Goal: Obtain resource: Obtain resource

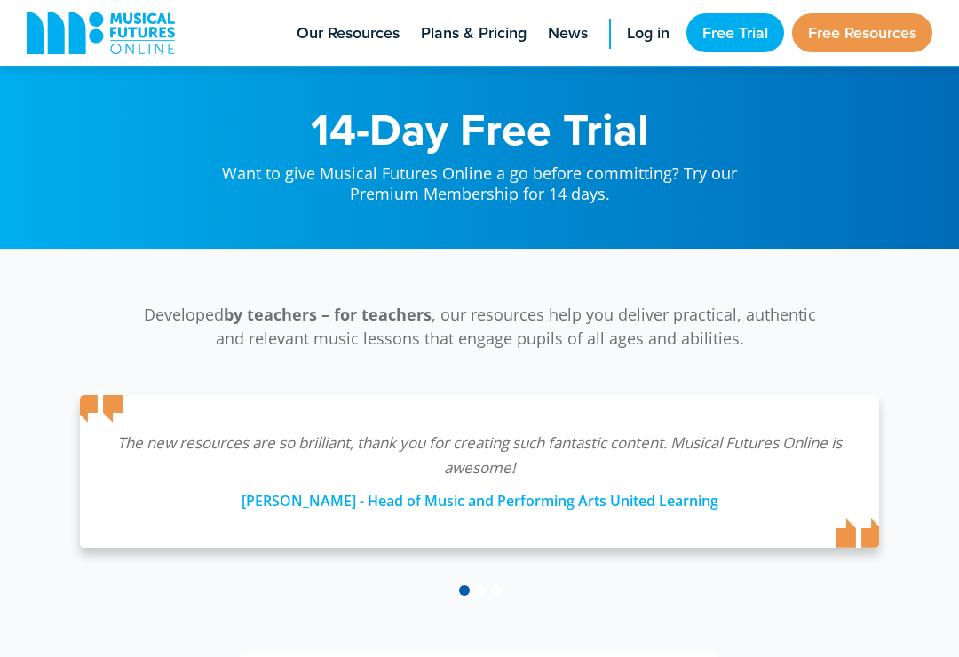
click at [897, 31] on link "Free Resources" at bounding box center [862, 32] width 140 height 39
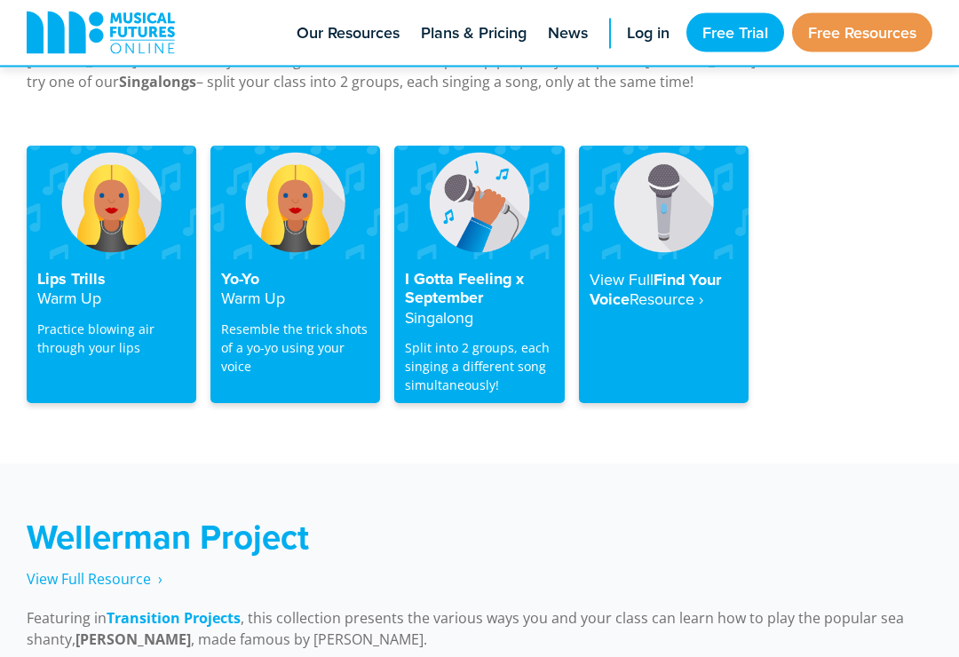
scroll to position [3577, 0]
click at [476, 270] on h4 "I Gotta Feeling x September Singalong" at bounding box center [479, 299] width 148 height 59
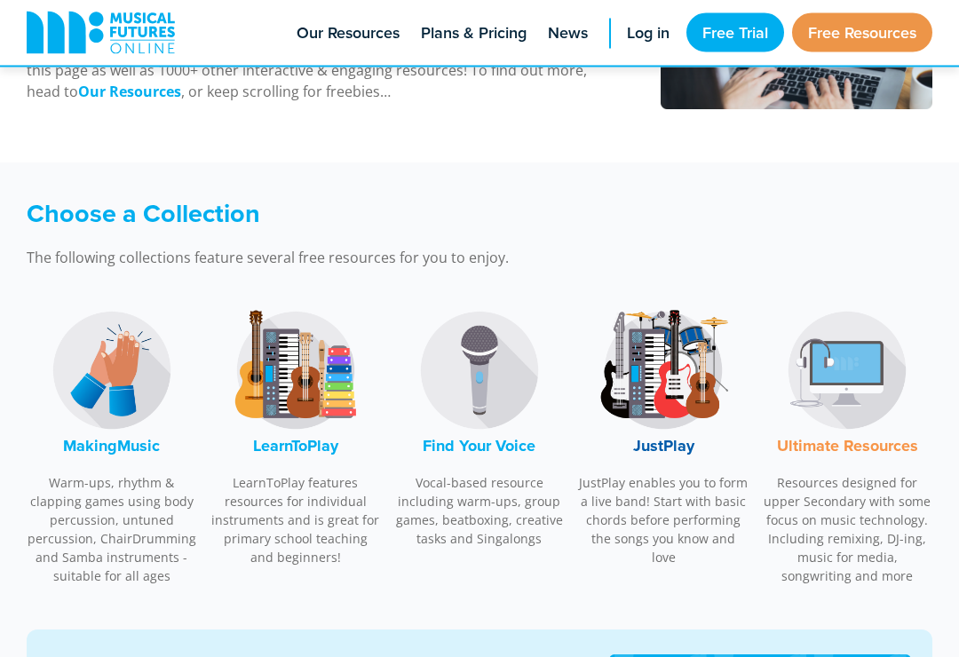
scroll to position [400, 0]
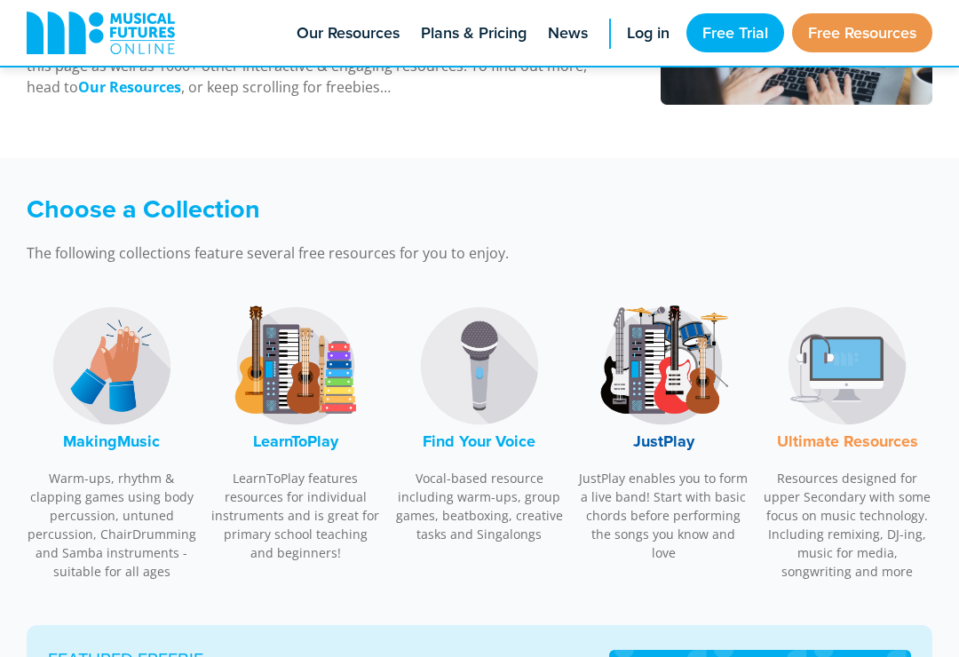
click at [119, 366] on img at bounding box center [111, 365] width 133 height 133
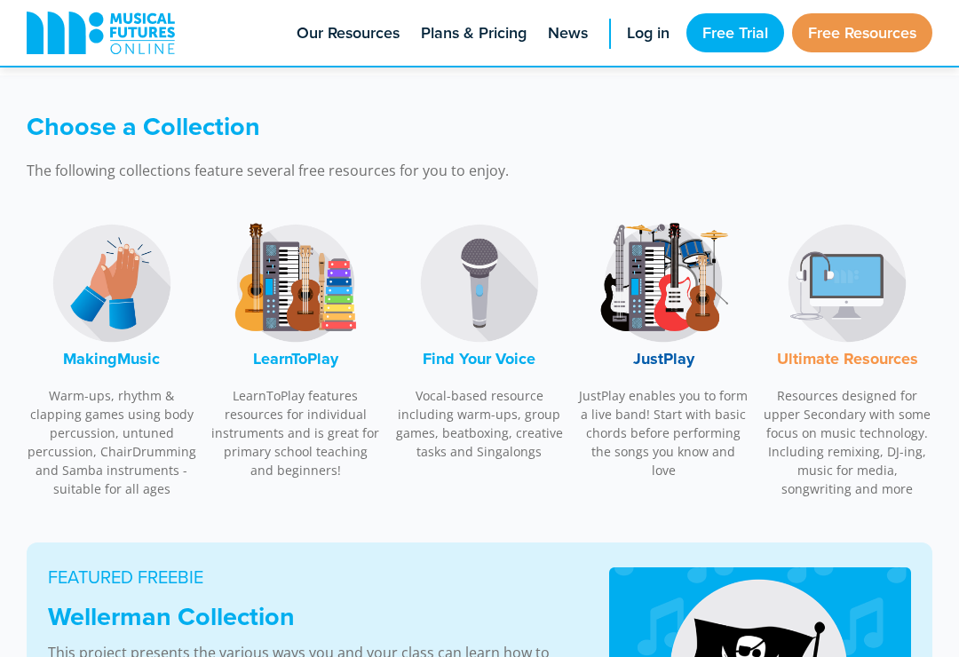
click at [108, 284] on img at bounding box center [111, 283] width 133 height 133
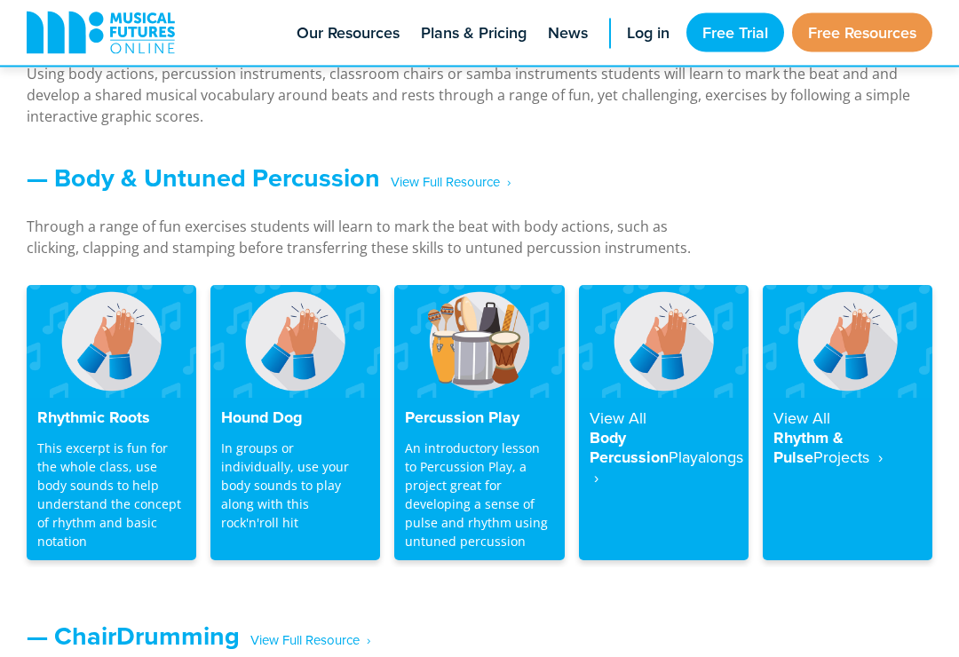
scroll to position [1451, 0]
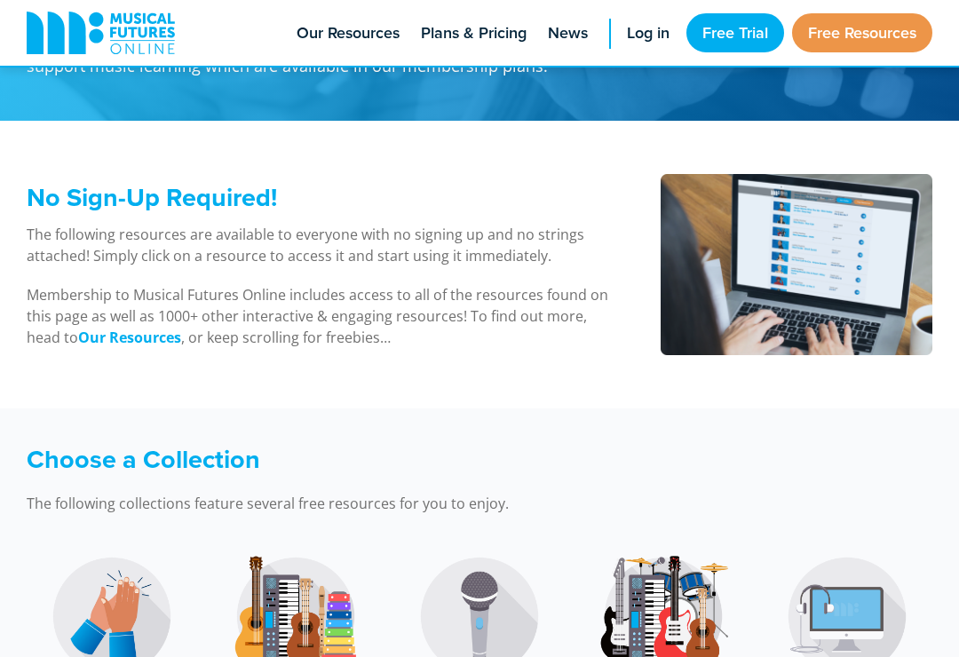
click at [85, 584] on img at bounding box center [111, 616] width 133 height 133
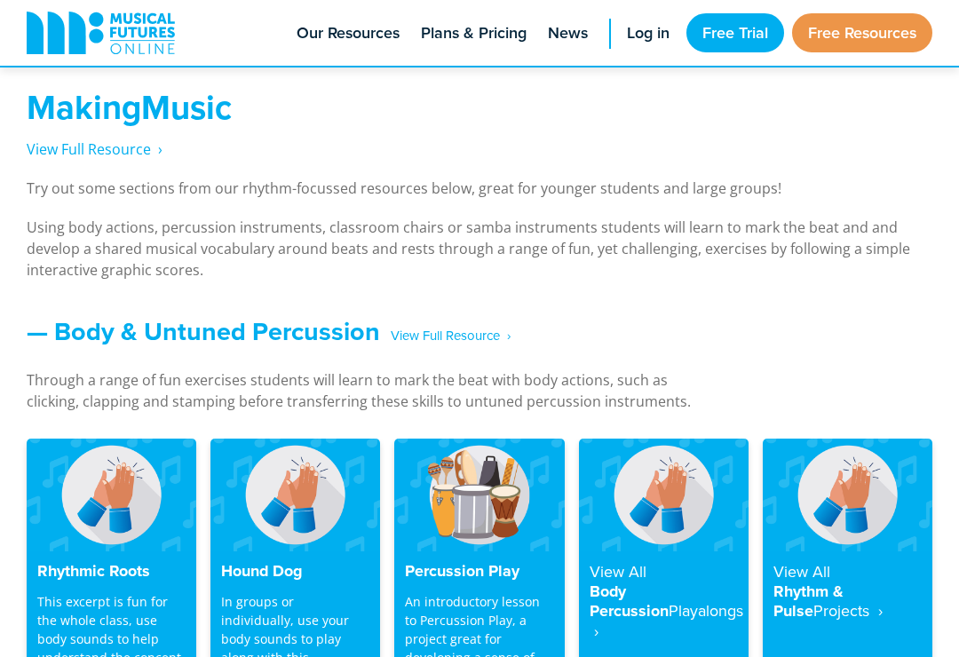
scroll to position [1311, 0]
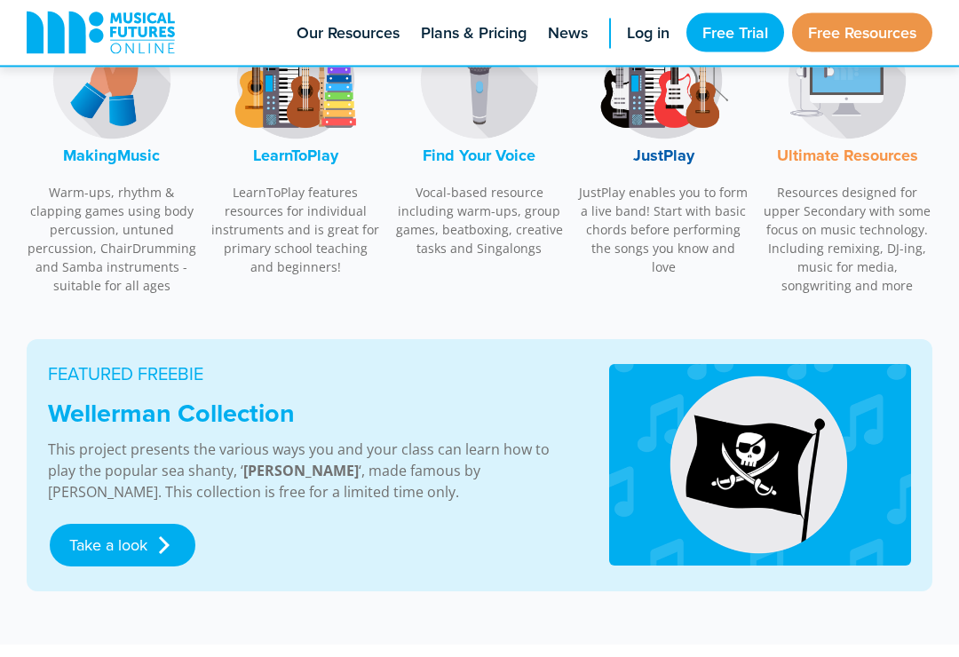
click at [116, 84] on img at bounding box center [111, 80] width 133 height 133
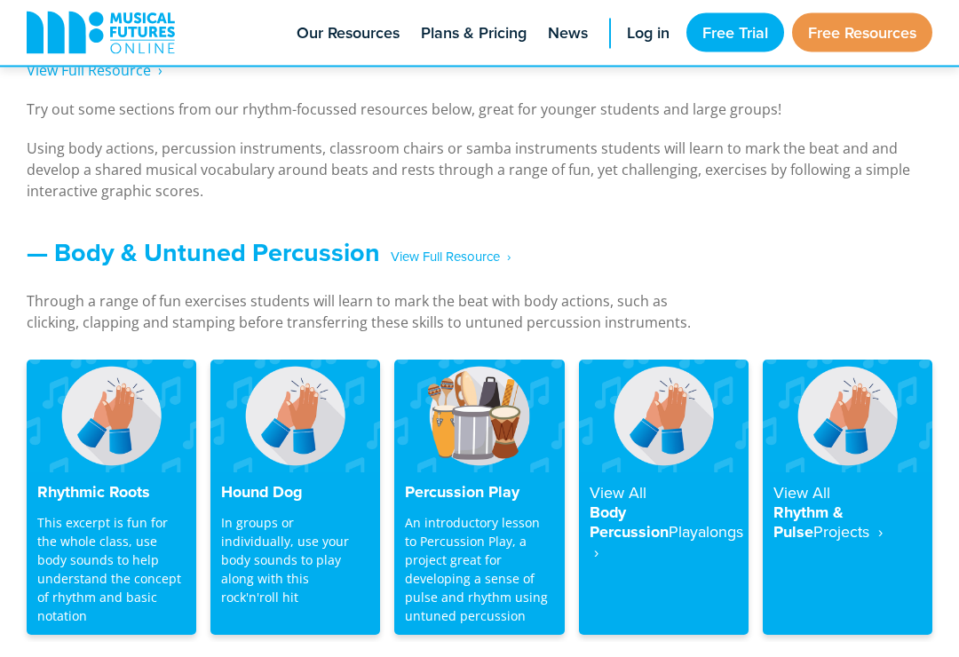
scroll to position [1389, 0]
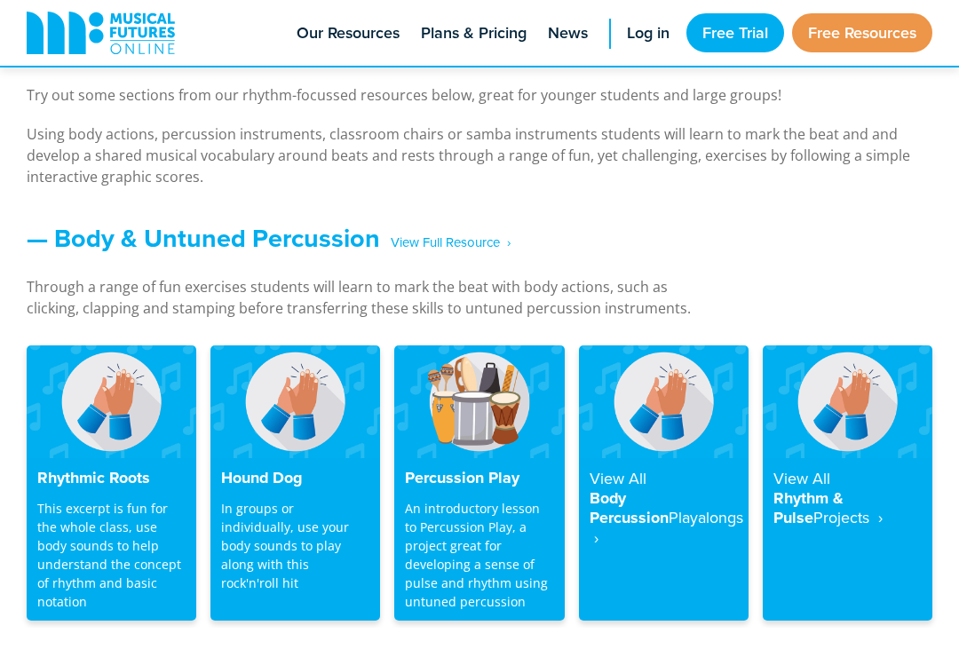
click at [57, 423] on img at bounding box center [112, 402] width 170 height 113
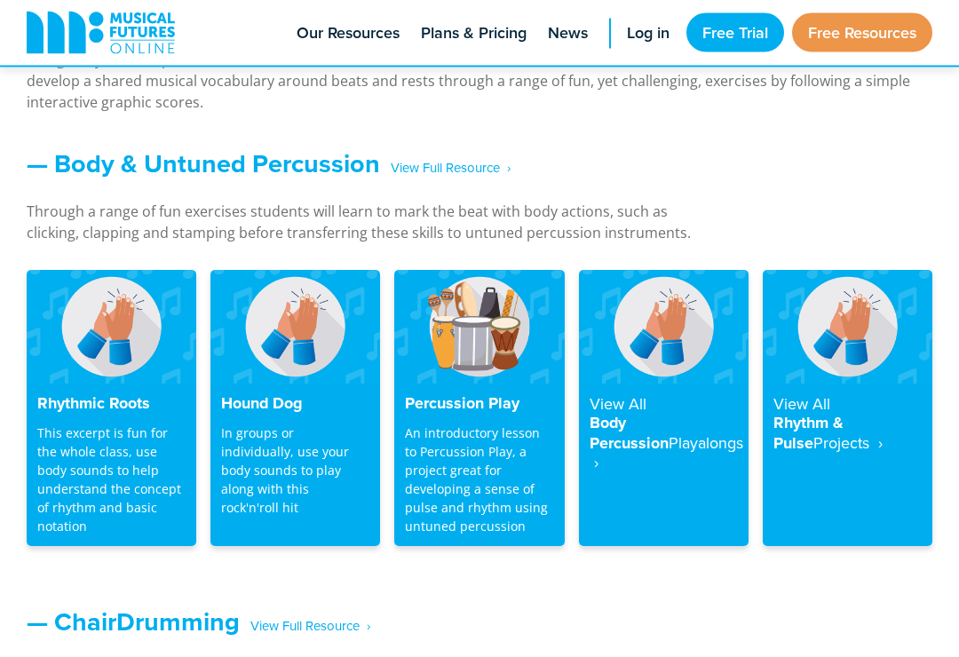
scroll to position [1469, 0]
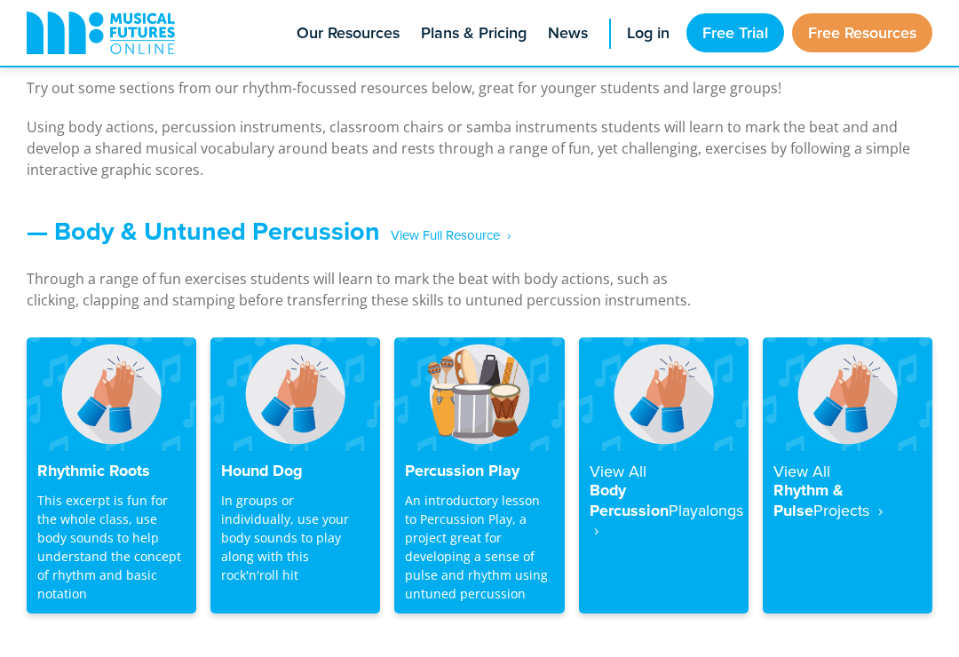
scroll to position [1412, 0]
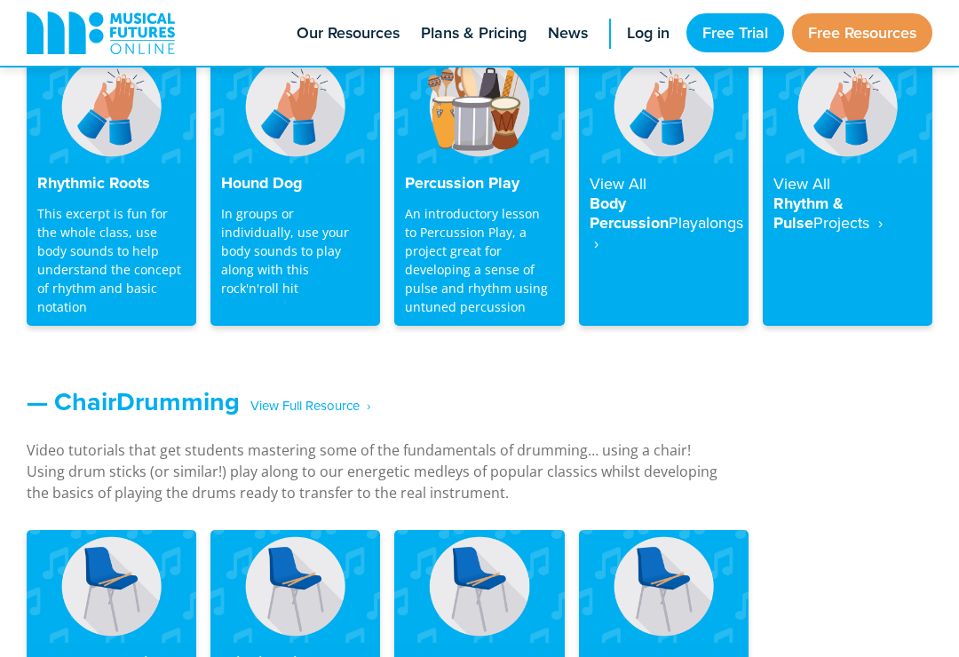
scroll to position [1683, 0]
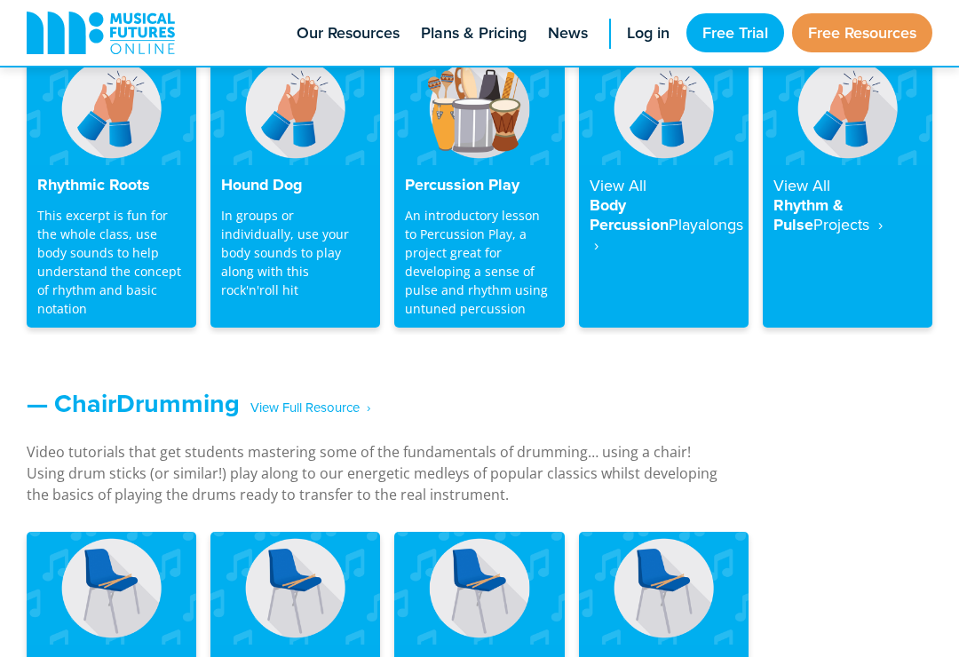
click at [67, 238] on p "This excerpt is fun for the whole class, use body sounds to help understand the…" at bounding box center [111, 262] width 148 height 112
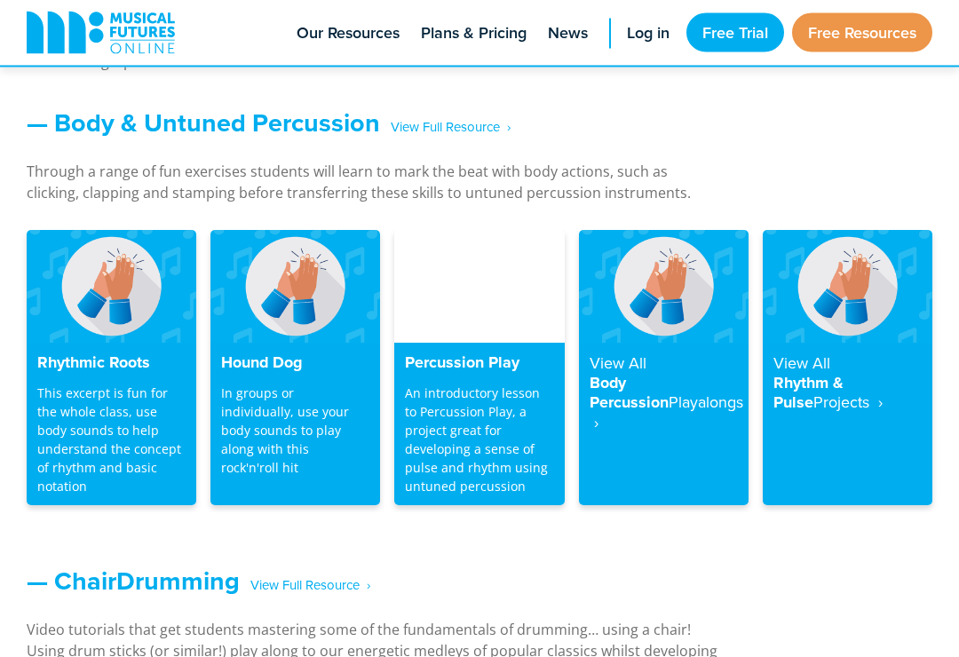
scroll to position [1506, 0]
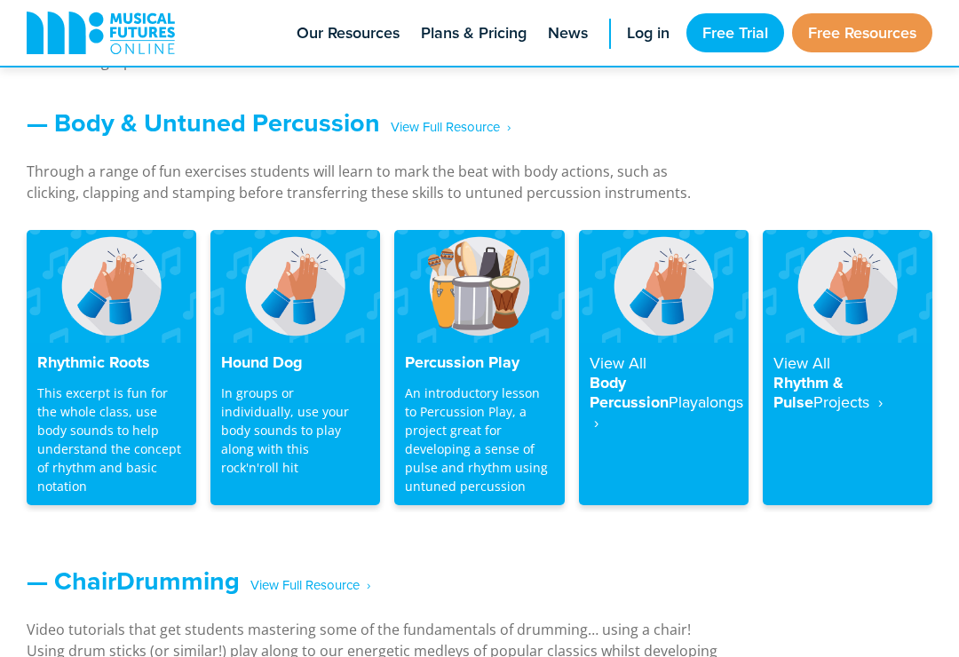
click at [465, 339] on img at bounding box center [479, 286] width 170 height 113
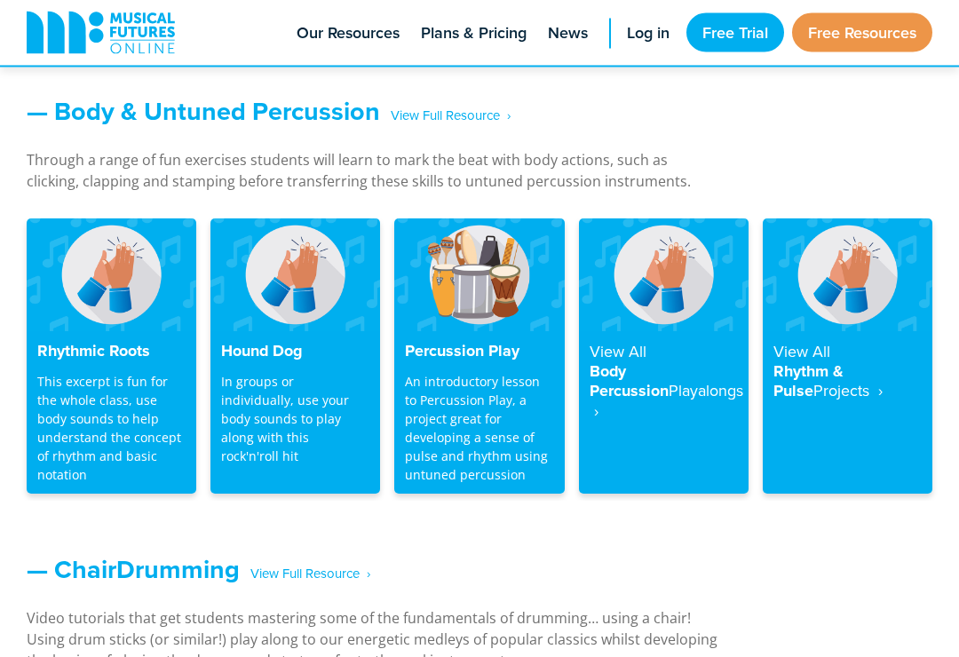
scroll to position [1517, 0]
click at [454, 346] on h4 "Percussion Play" at bounding box center [479, 352] width 148 height 20
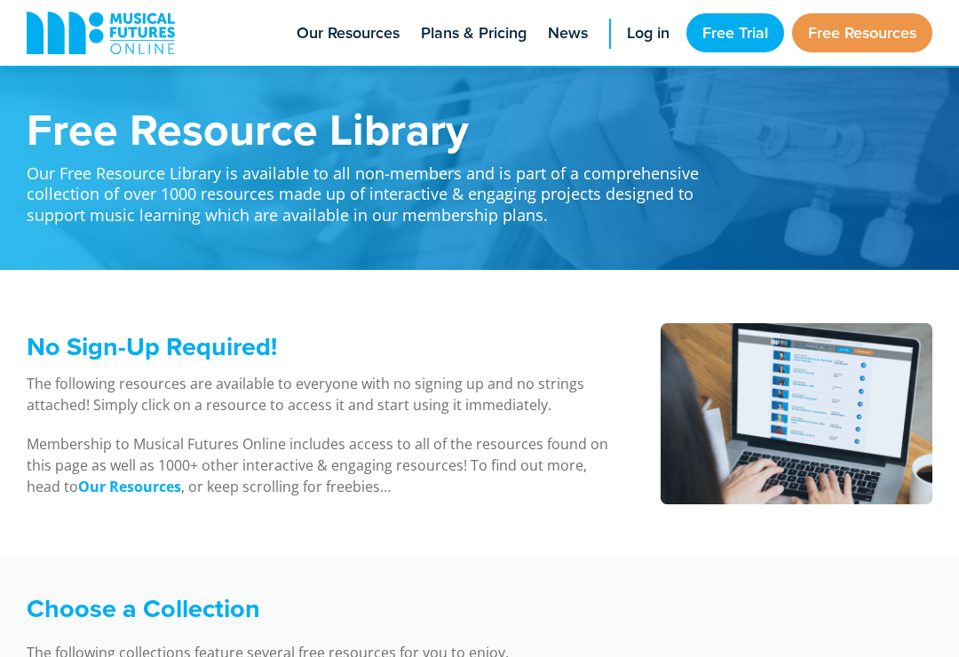
scroll to position [1545, 0]
